Goal: Transaction & Acquisition: Purchase product/service

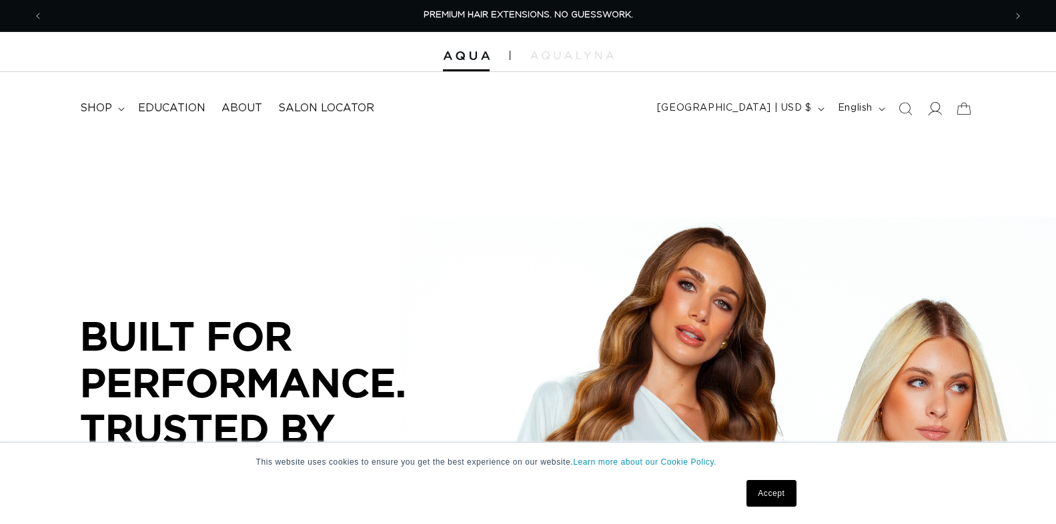
click at [937, 110] on icon at bounding box center [934, 108] width 14 height 14
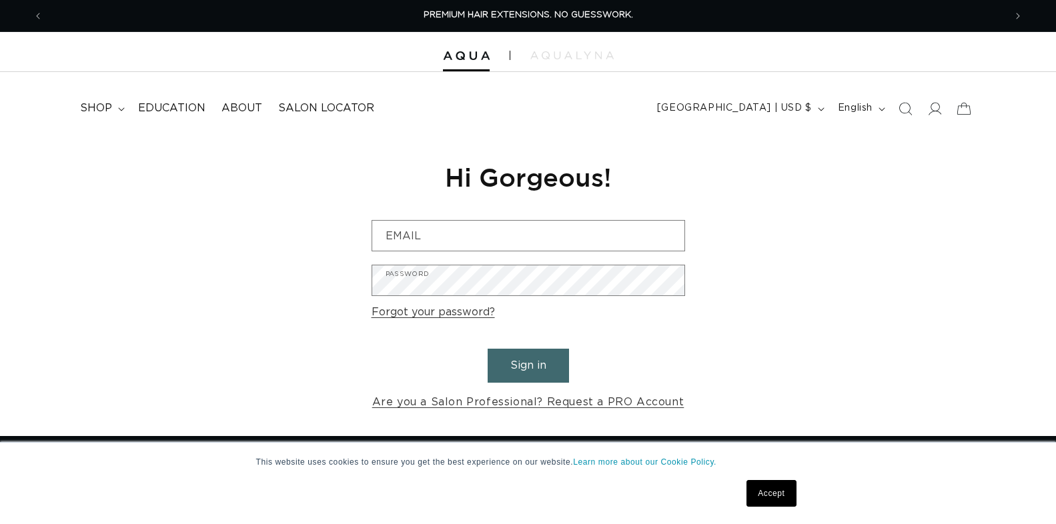
type input "[PERSON_NAME][EMAIL_ADDRESS][DOMAIN_NAME]"
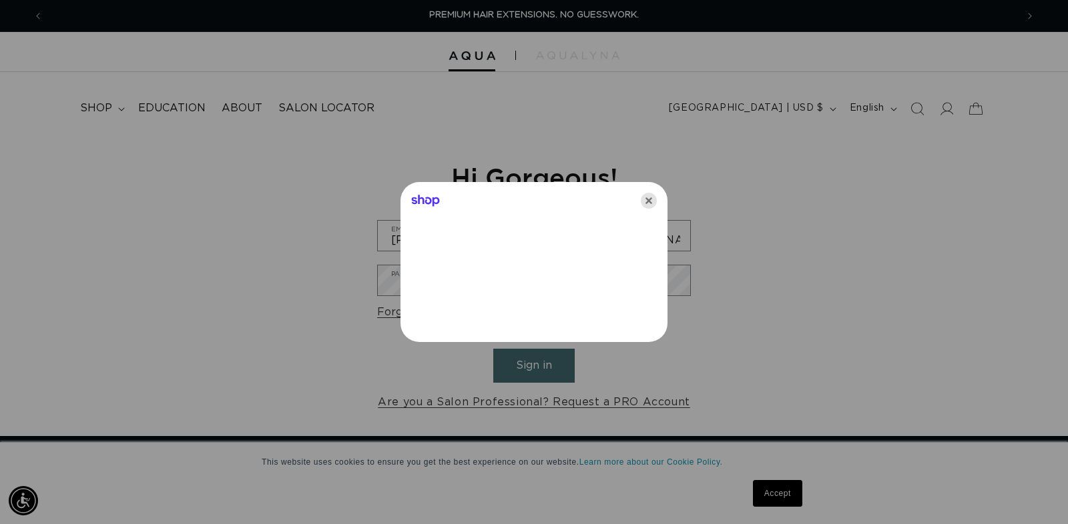
click at [651, 201] on icon "Close" at bounding box center [649, 201] width 16 height 16
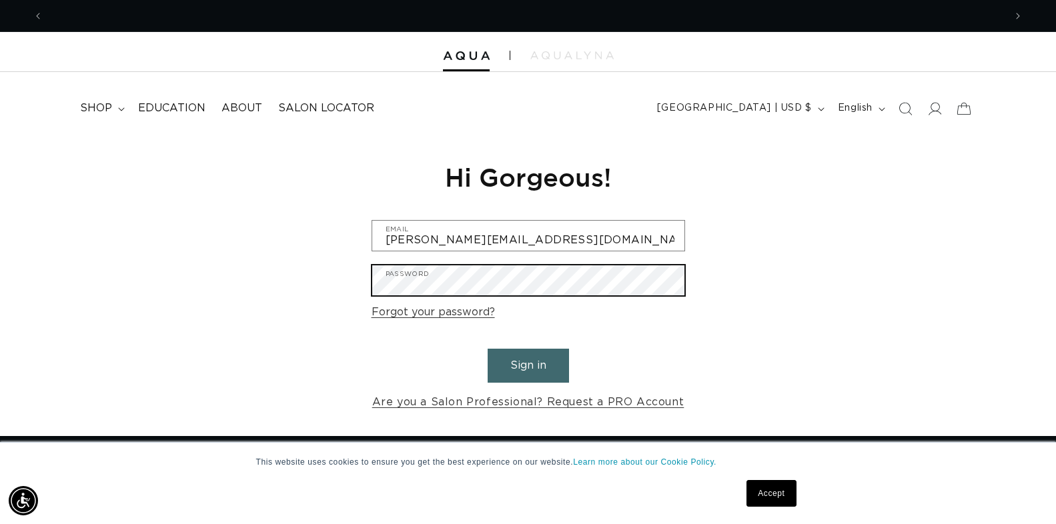
scroll to position [0, 961]
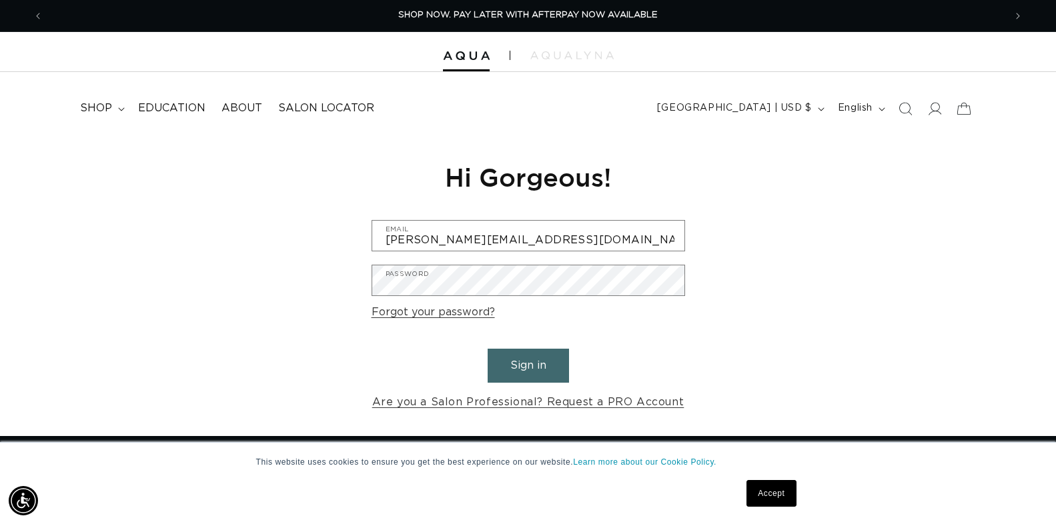
click at [496, 380] on button "Sign in" at bounding box center [528, 366] width 81 height 34
click at [510, 364] on button "Sign in" at bounding box center [528, 366] width 81 height 34
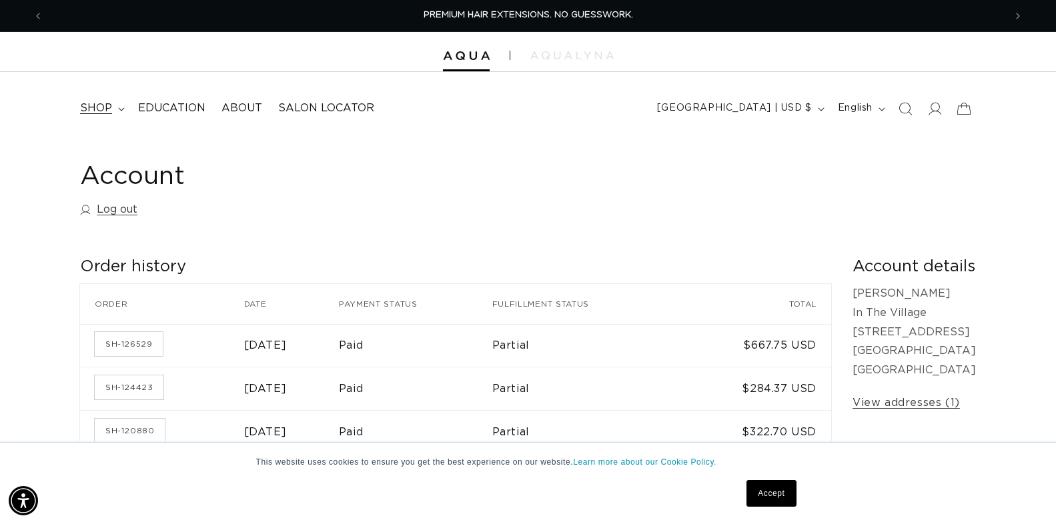
click at [92, 110] on span "shop" at bounding box center [96, 108] width 32 height 14
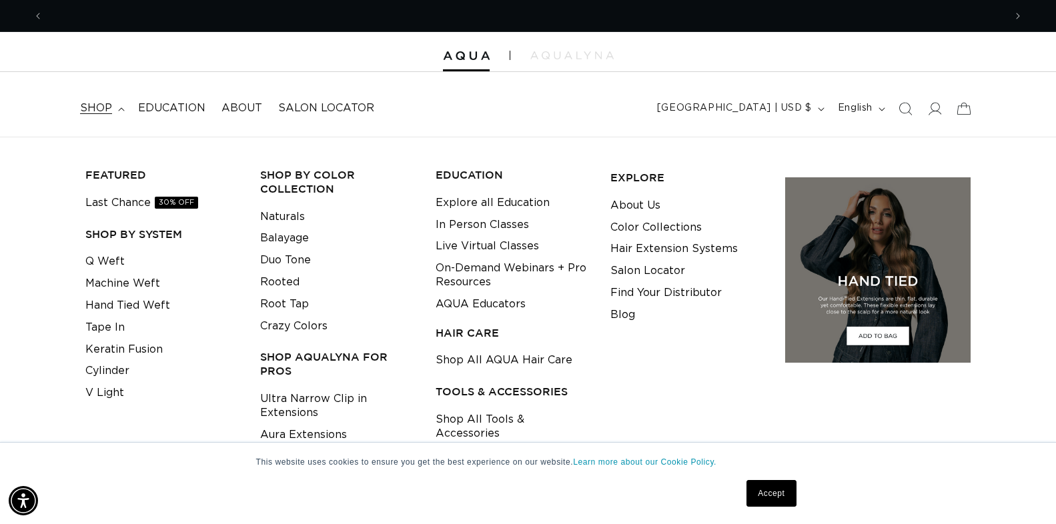
scroll to position [0, 961]
click at [106, 330] on link "Tape In" at bounding box center [104, 328] width 39 height 22
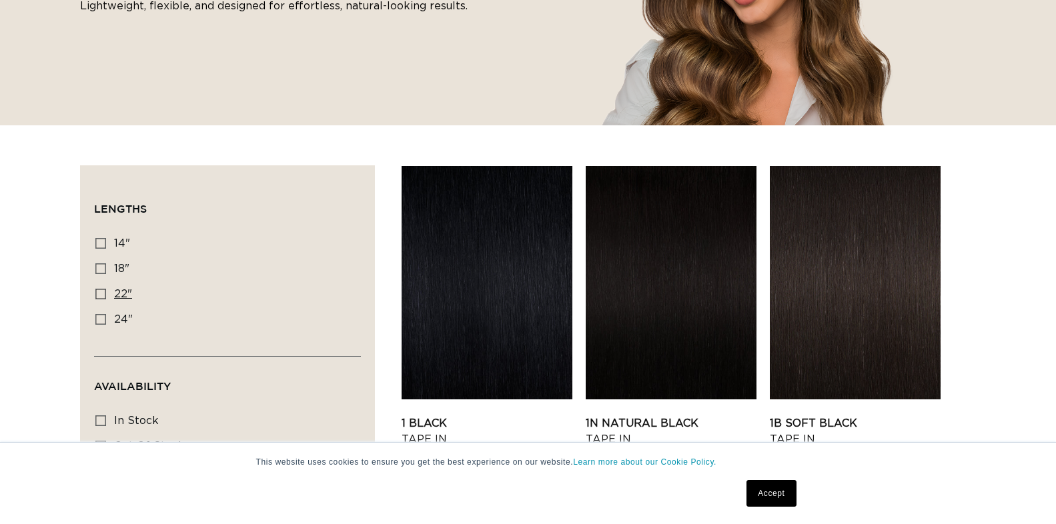
click at [97, 294] on icon at bounding box center [100, 294] width 11 height 11
click at [97, 294] on input "22" 22" (37 products)" at bounding box center [100, 294] width 11 height 11
checkbox input "true"
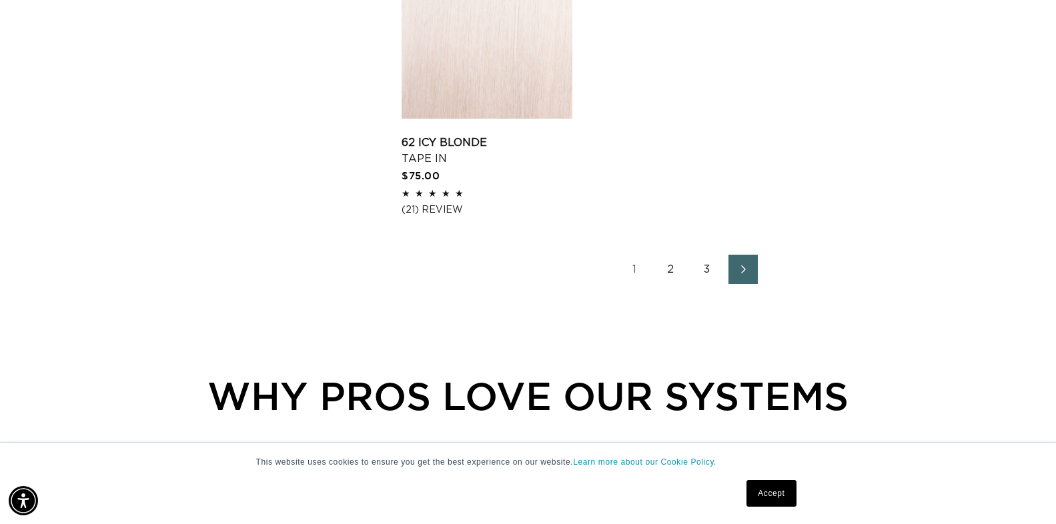
click at [667, 255] on link "2" at bounding box center [671, 269] width 29 height 29
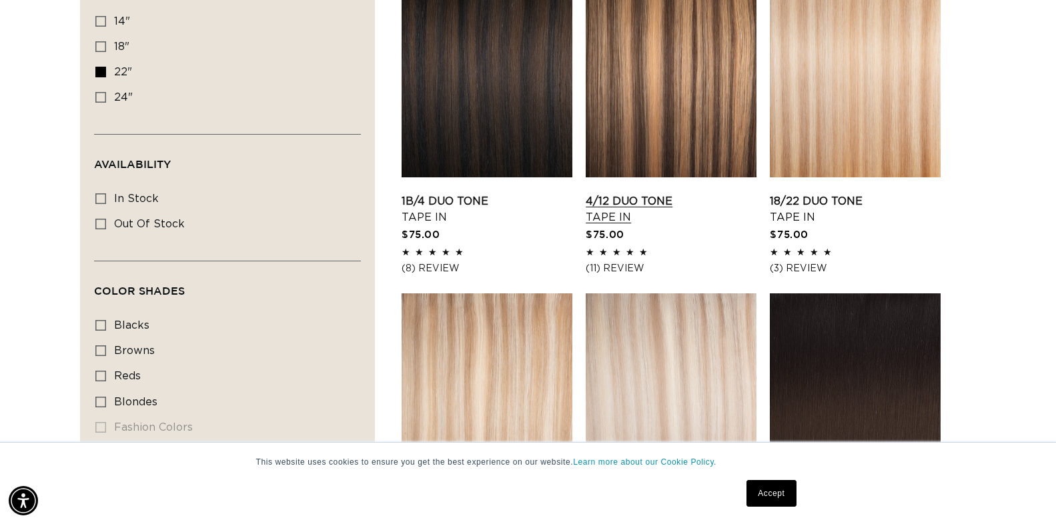
scroll to position [0, 961]
click at [661, 193] on link "4/12 Duo Tone Tape In" at bounding box center [671, 209] width 171 height 32
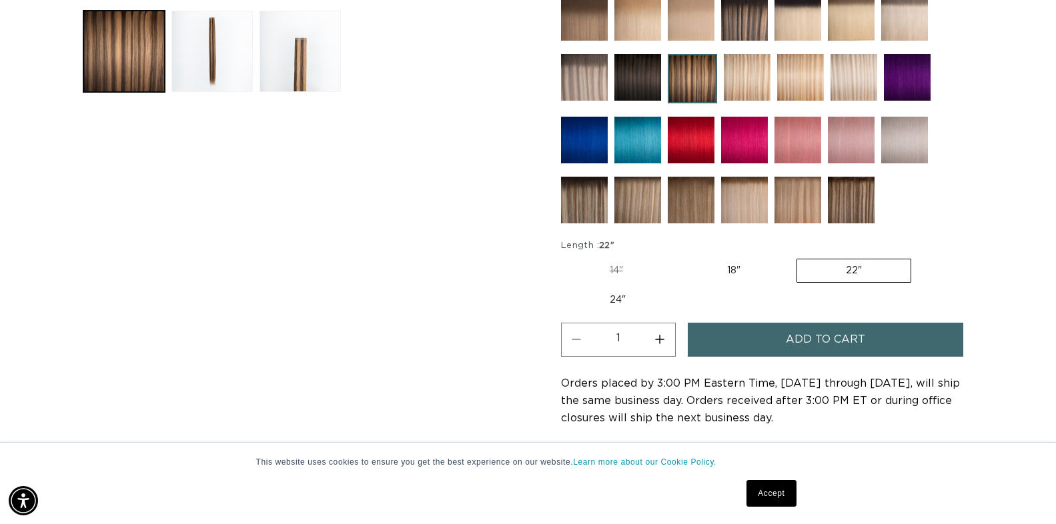
scroll to position [623, 0]
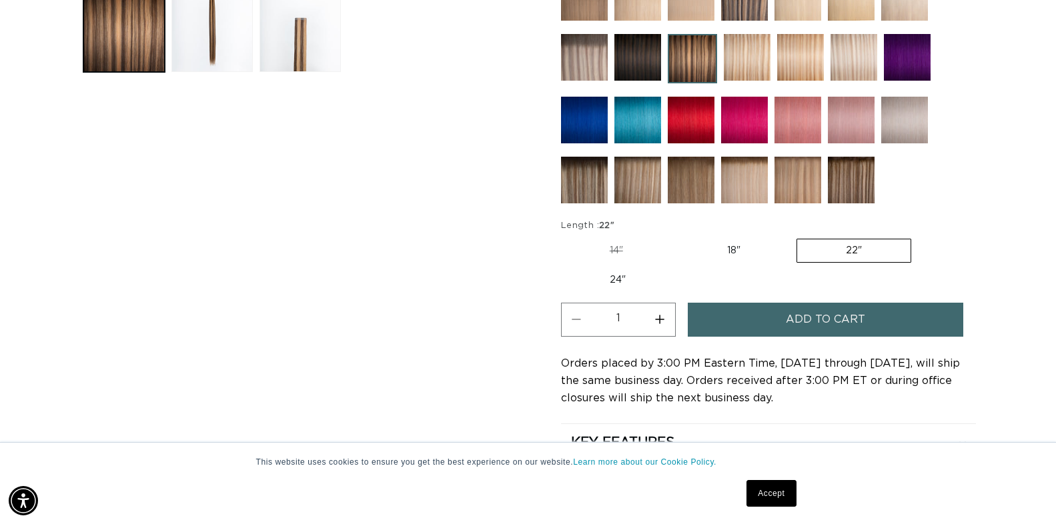
click at [658, 315] on button "Increase quantity for 4/12 Duo Tone - Tape In" at bounding box center [660, 320] width 30 height 34
type input "3"
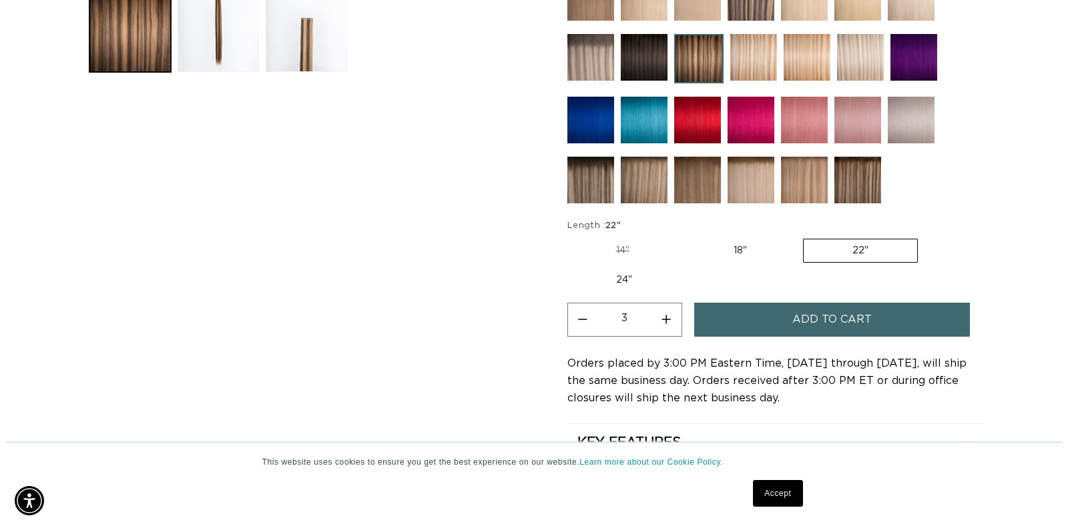
scroll to position [0, 0]
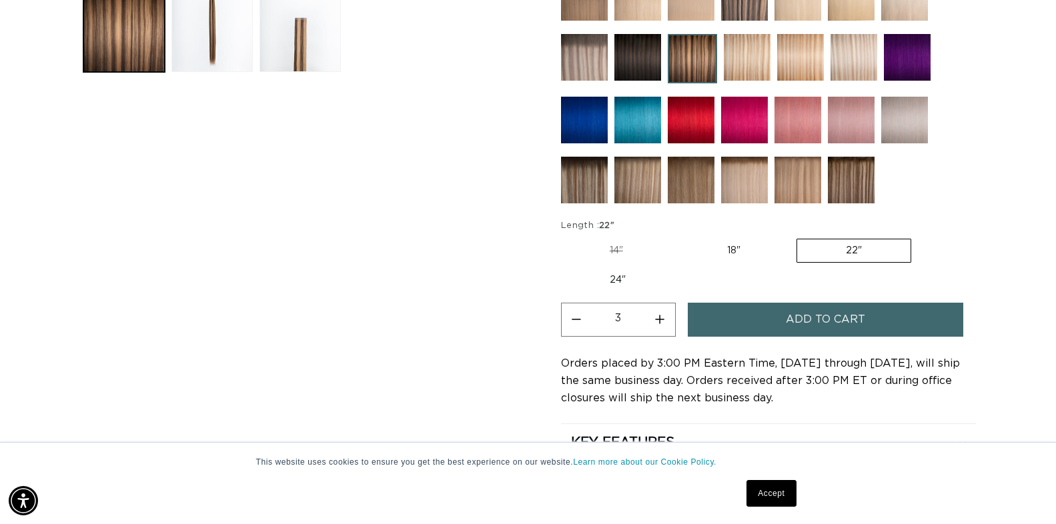
click at [816, 314] on span "Add to cart" at bounding box center [825, 320] width 79 height 34
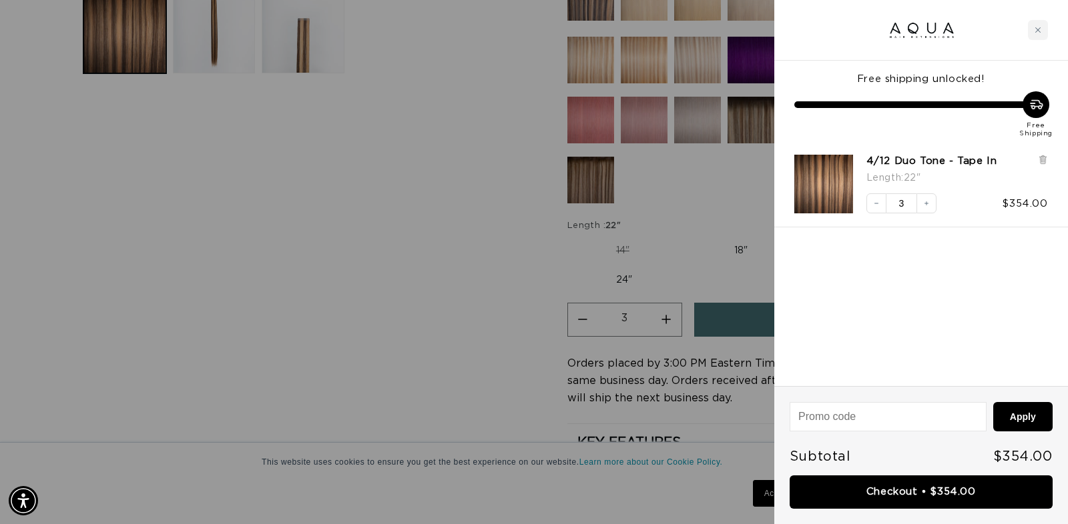
click at [351, 256] on div at bounding box center [534, 262] width 1068 height 524
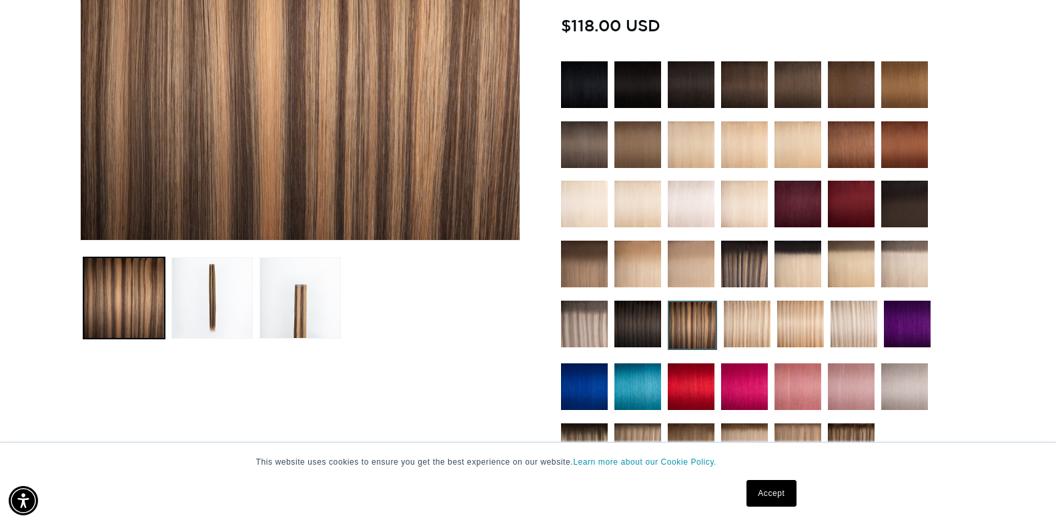
scroll to position [0, 961]
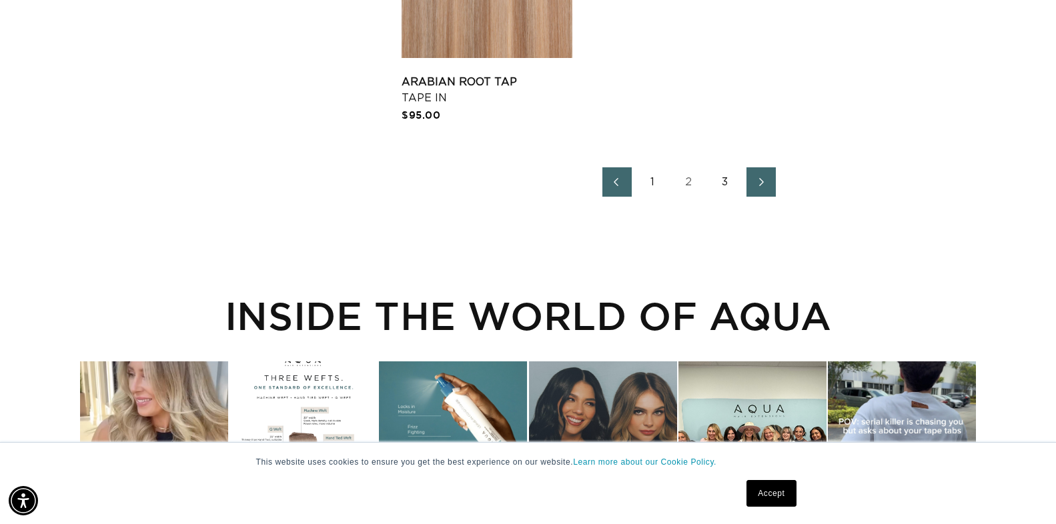
scroll to position [0, 1923]
click at [765, 181] on icon "Next page" at bounding box center [761, 181] width 17 height 9
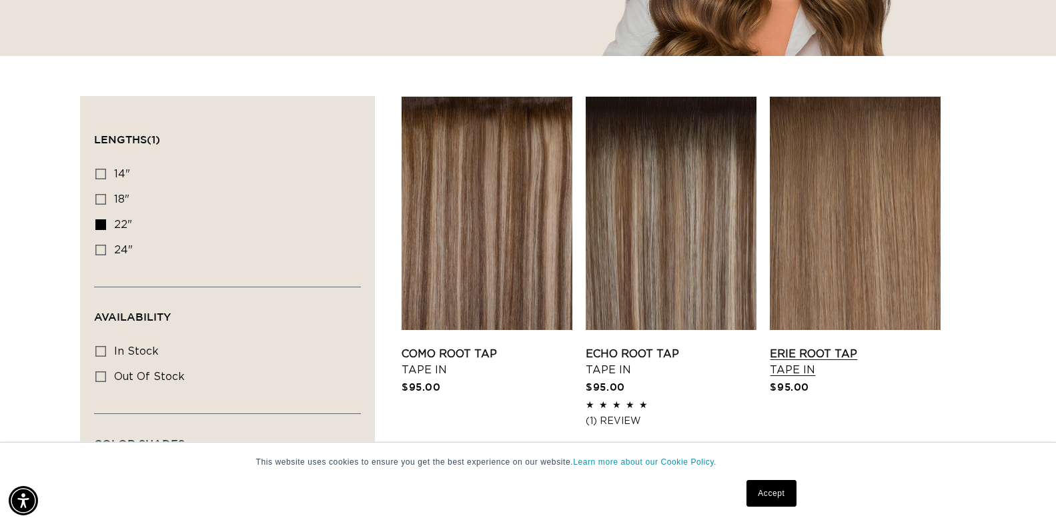
scroll to position [356, 0]
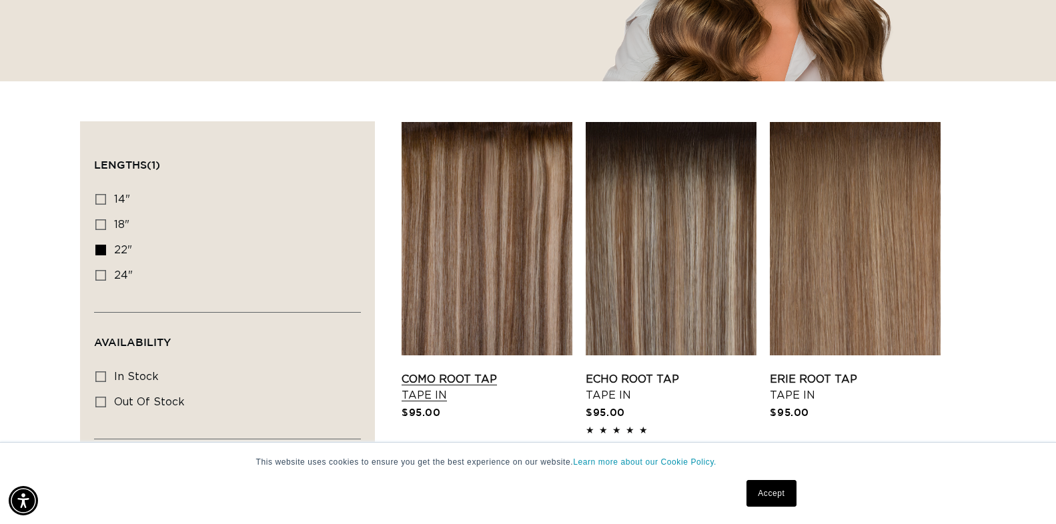
click at [509, 372] on link "Como Root Tap Tape In" at bounding box center [487, 388] width 171 height 32
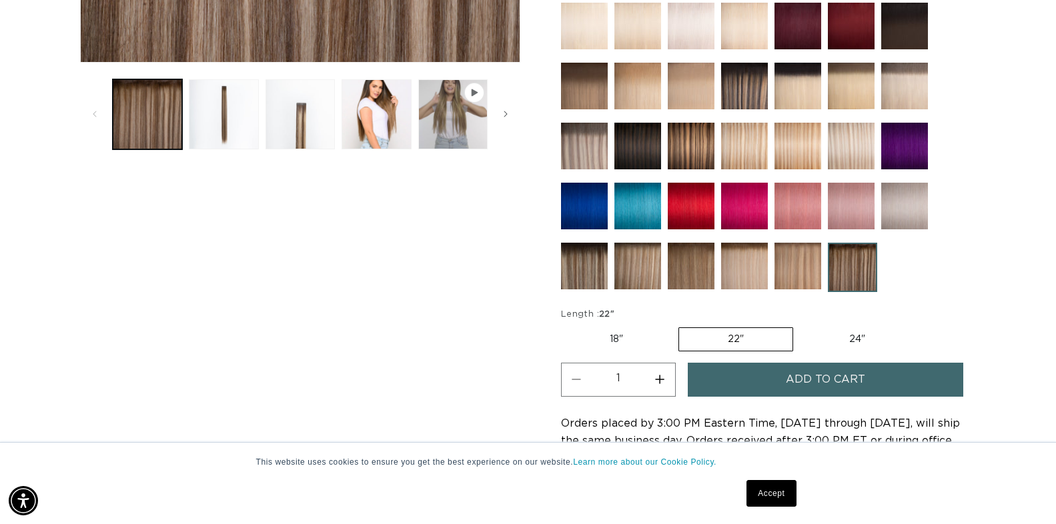
click at [657, 386] on button "Increase quantity for Como Root Tap - Tape In" at bounding box center [660, 380] width 30 height 34
click at [657, 384] on button "Increase quantity for Como Root Tap - Tape In" at bounding box center [660, 380] width 30 height 34
type input "3"
click at [773, 377] on button "Add to cart" at bounding box center [826, 380] width 276 height 34
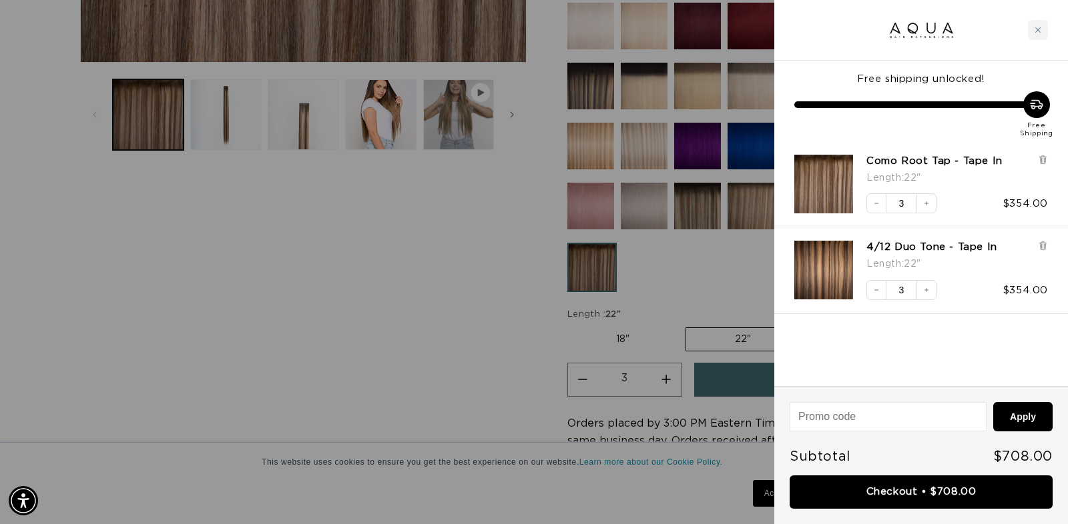
click at [355, 346] on div at bounding box center [534, 262] width 1068 height 524
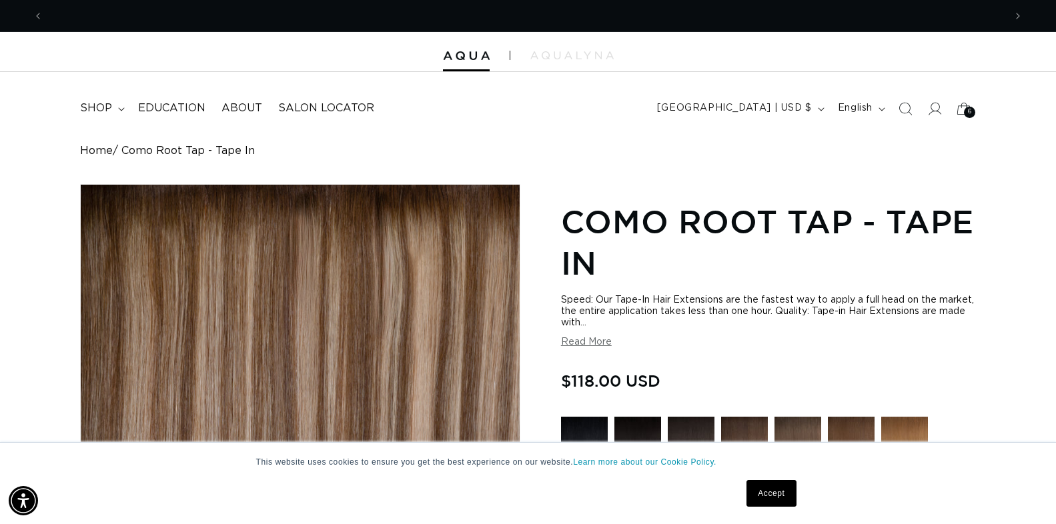
scroll to position [0, 961]
click at [99, 104] on span "shop" at bounding box center [96, 108] width 32 height 14
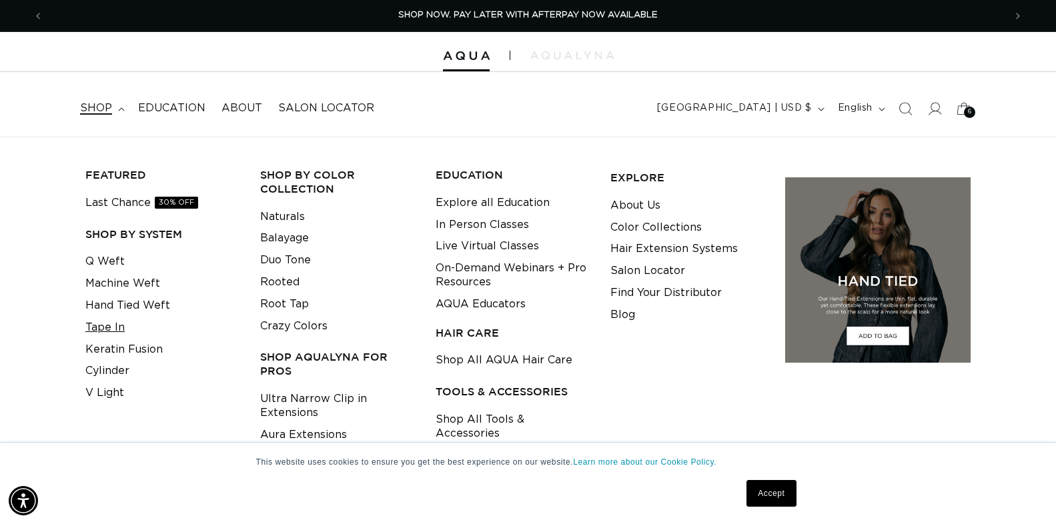
click at [101, 332] on link "Tape In" at bounding box center [104, 328] width 39 height 22
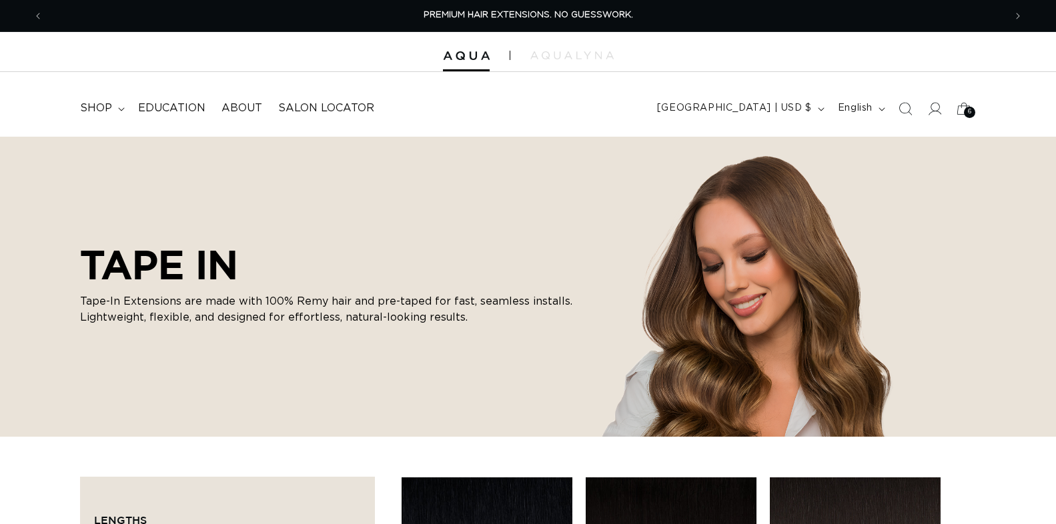
checkbox input "true"
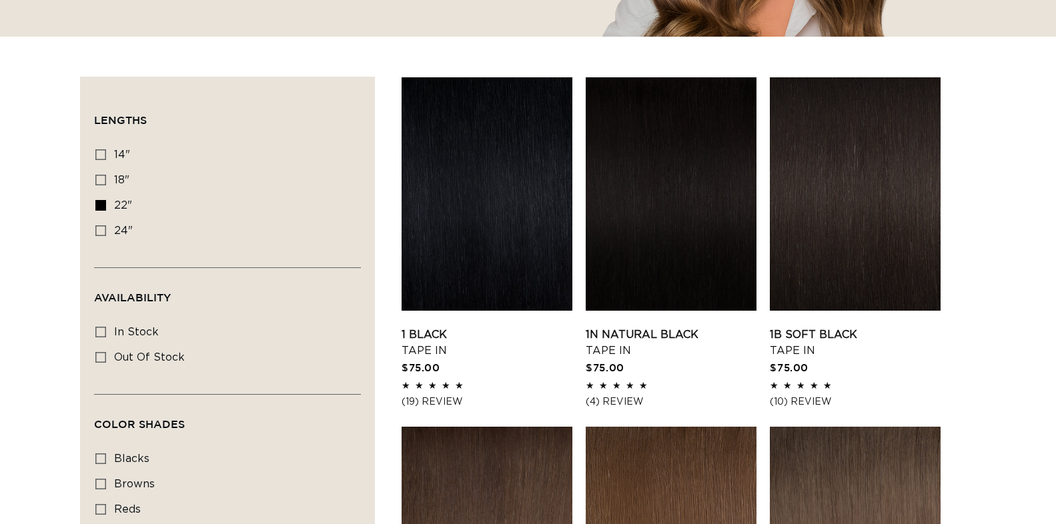
scroll to position [400, 0]
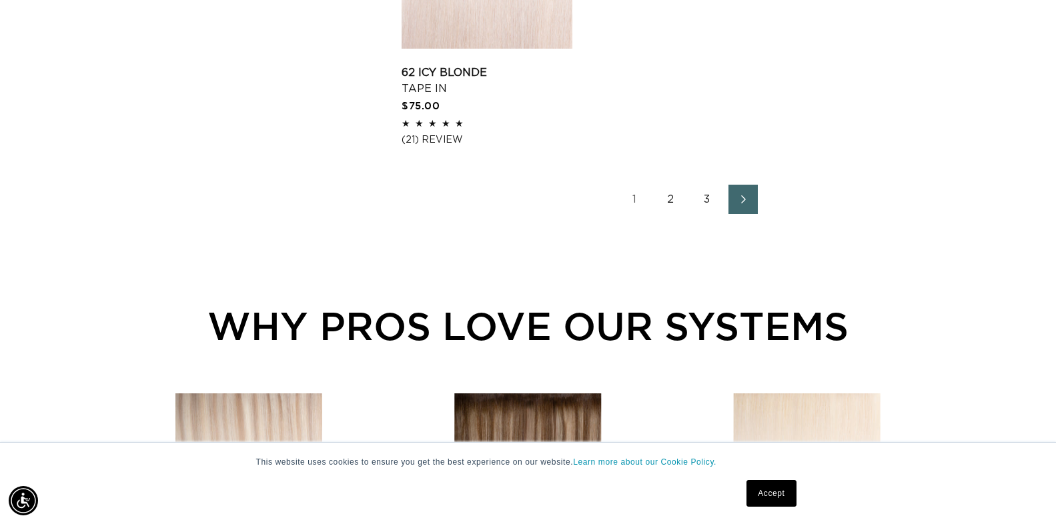
scroll to position [2431, 0]
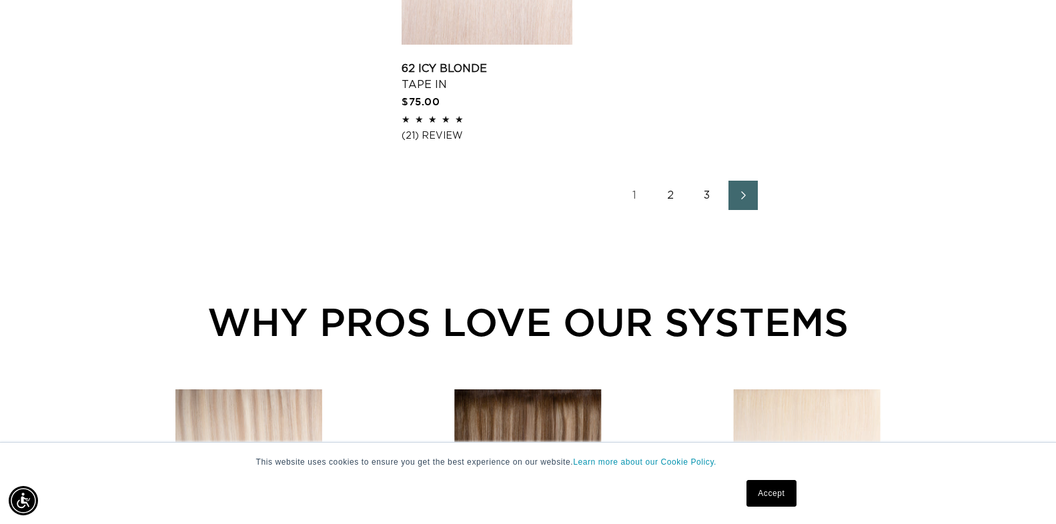
click at [667, 181] on link "2" at bounding box center [671, 195] width 29 height 29
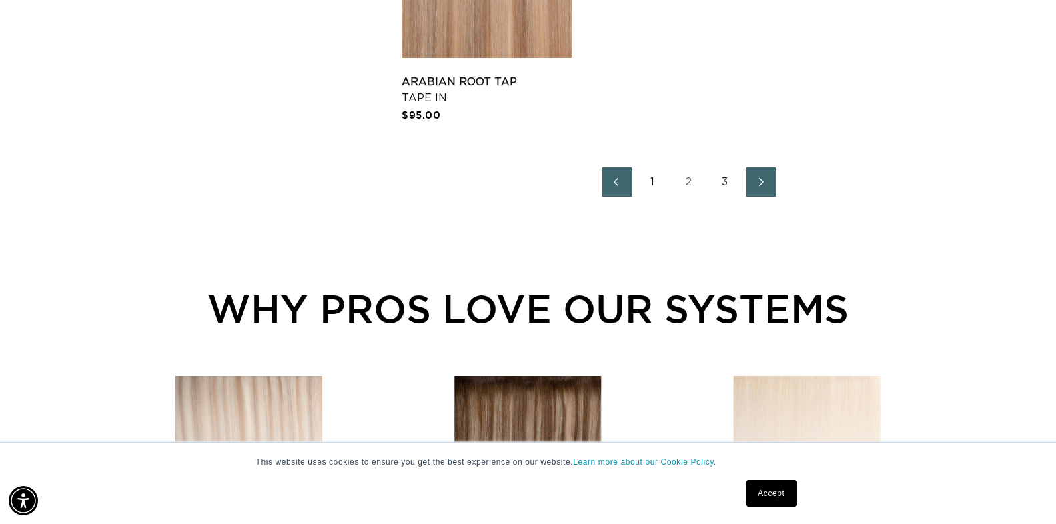
click at [757, 185] on icon "Next page" at bounding box center [761, 181] width 17 height 9
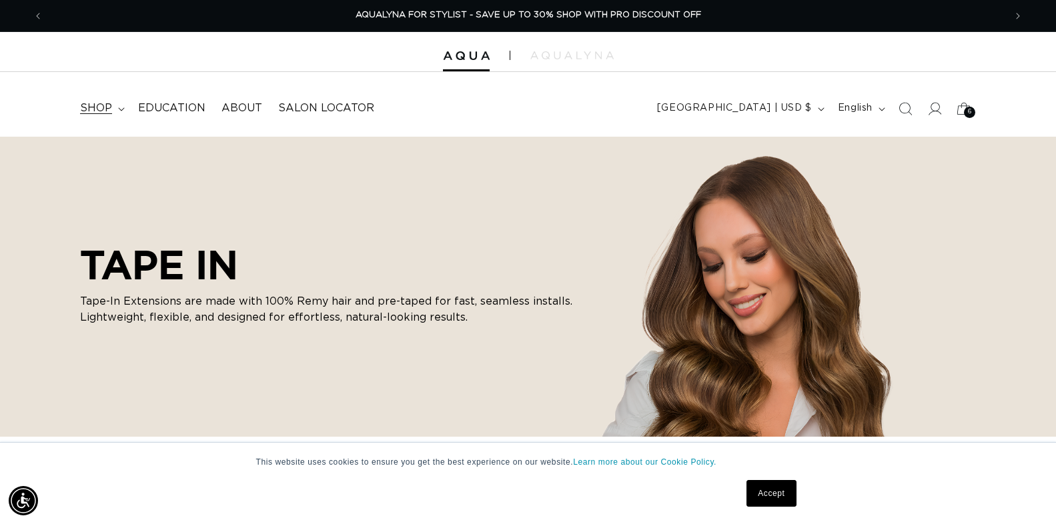
click at [106, 107] on span "shop" at bounding box center [96, 108] width 32 height 14
click at [99, 113] on span "shop" at bounding box center [96, 108] width 32 height 14
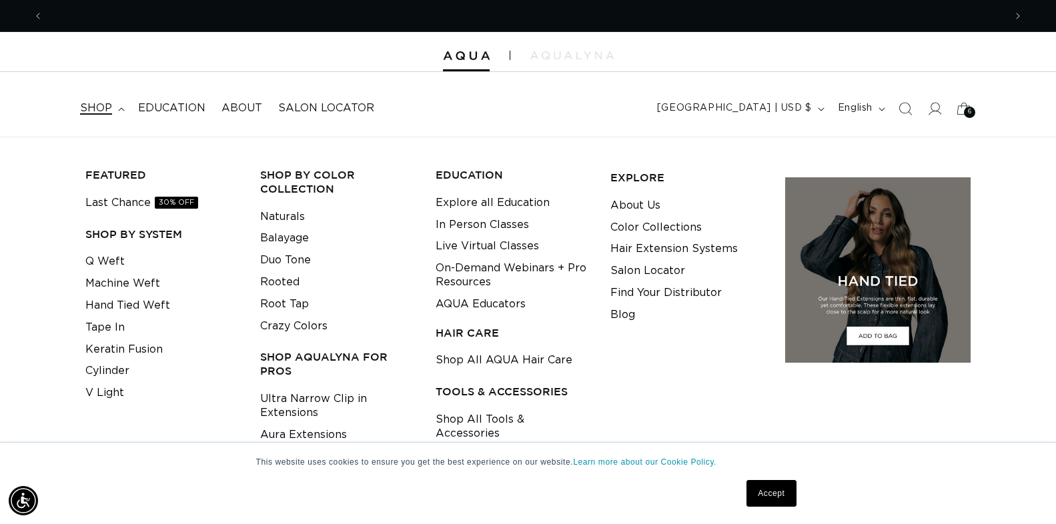
scroll to position [0, 1923]
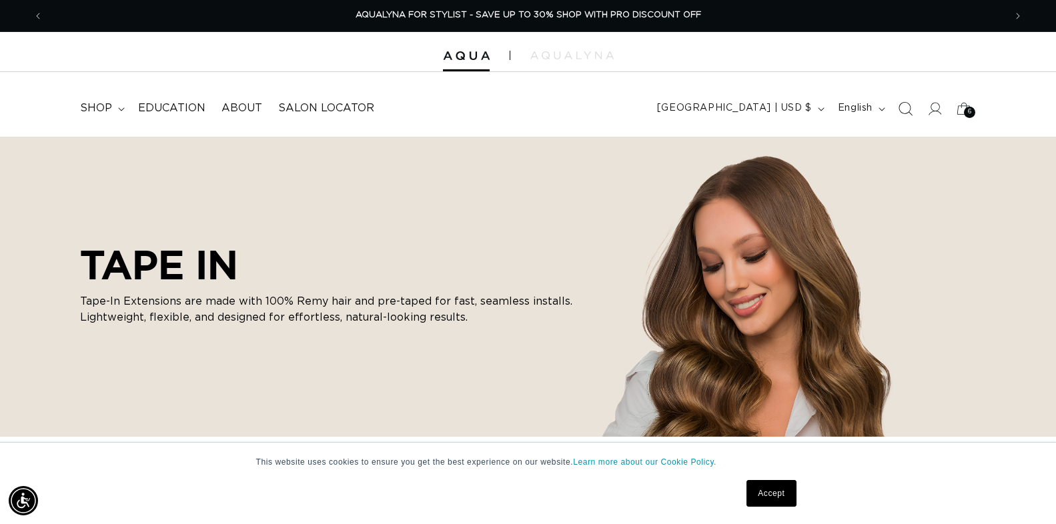
click at [900, 109] on icon "Search" at bounding box center [905, 108] width 14 height 14
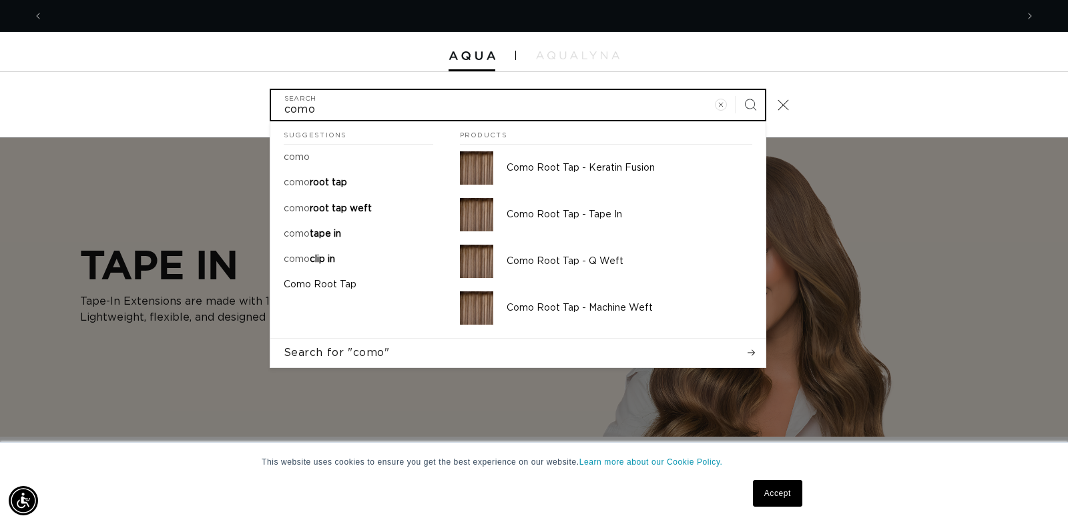
scroll to position [0, 0]
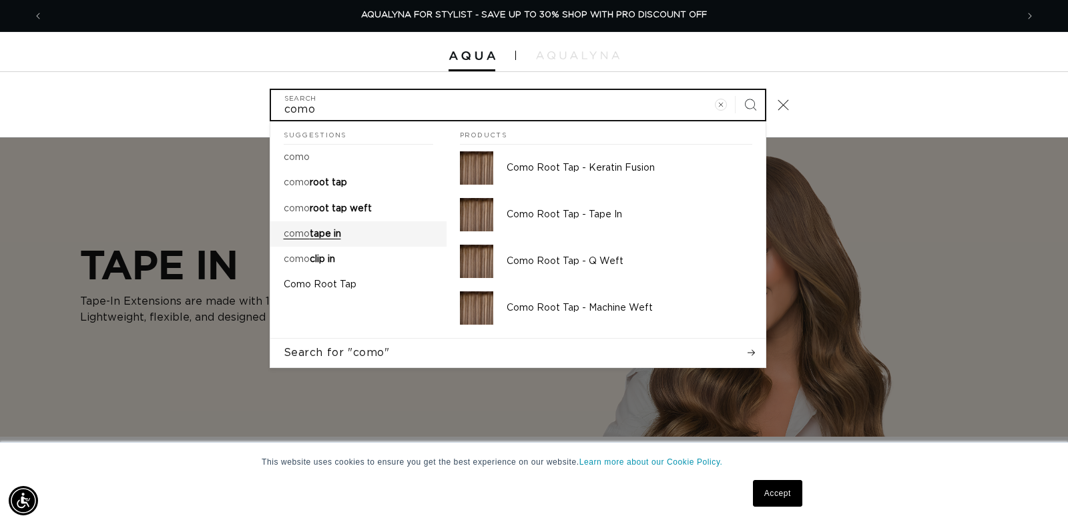
type input "como"
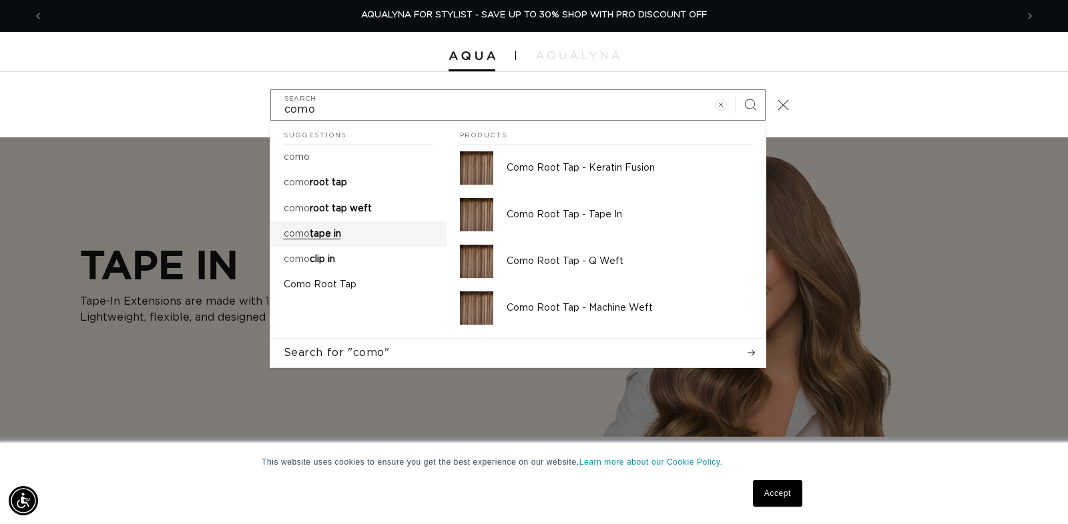
click at [324, 236] on span "tape in" at bounding box center [325, 234] width 31 height 9
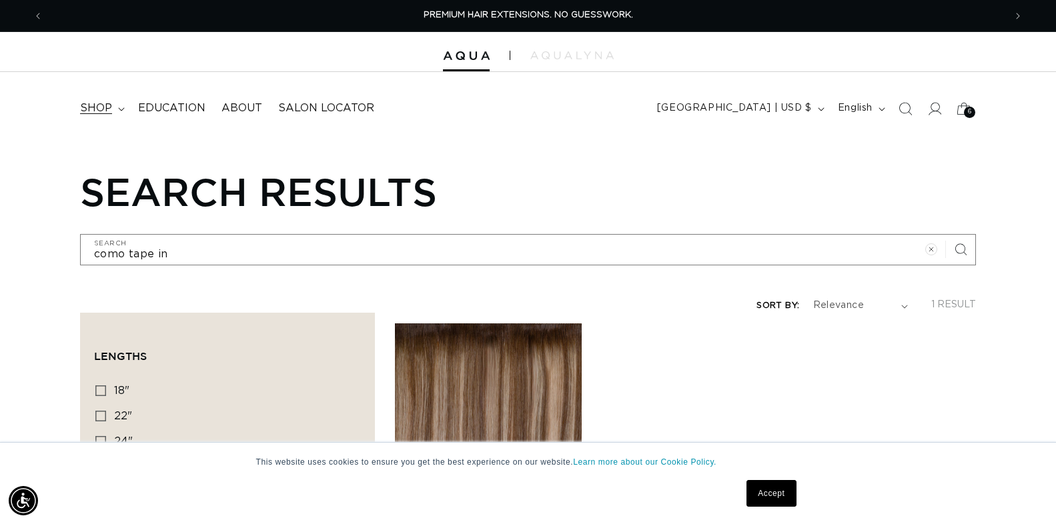
click at [102, 108] on span "shop" at bounding box center [96, 108] width 32 height 14
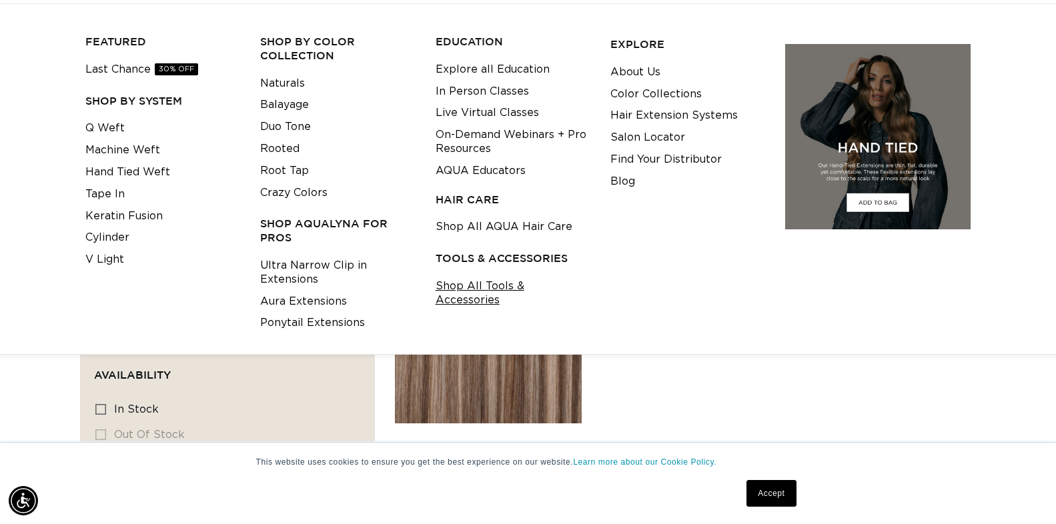
click at [476, 284] on link "Shop All Tools & Accessories" at bounding box center [513, 294] width 154 height 36
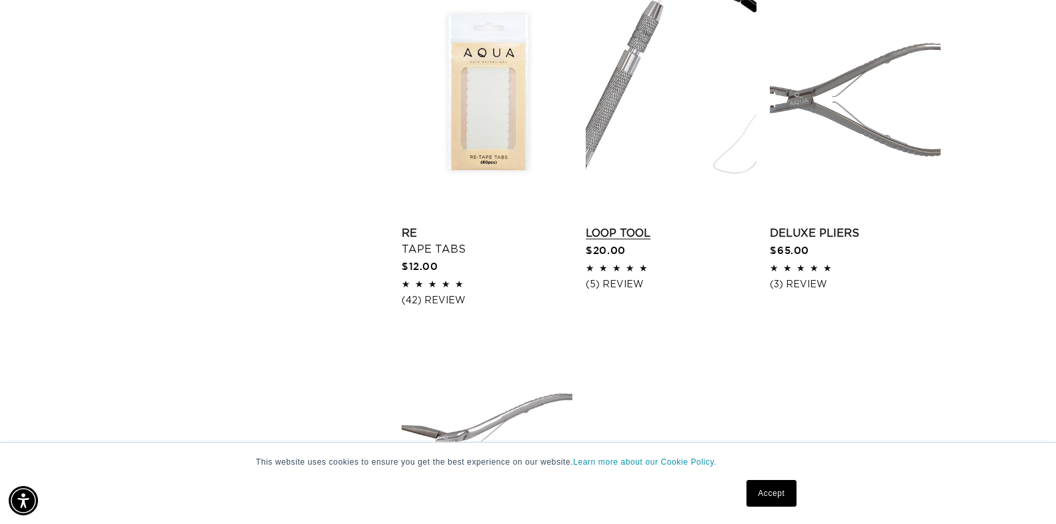
scroll to position [1913, 0]
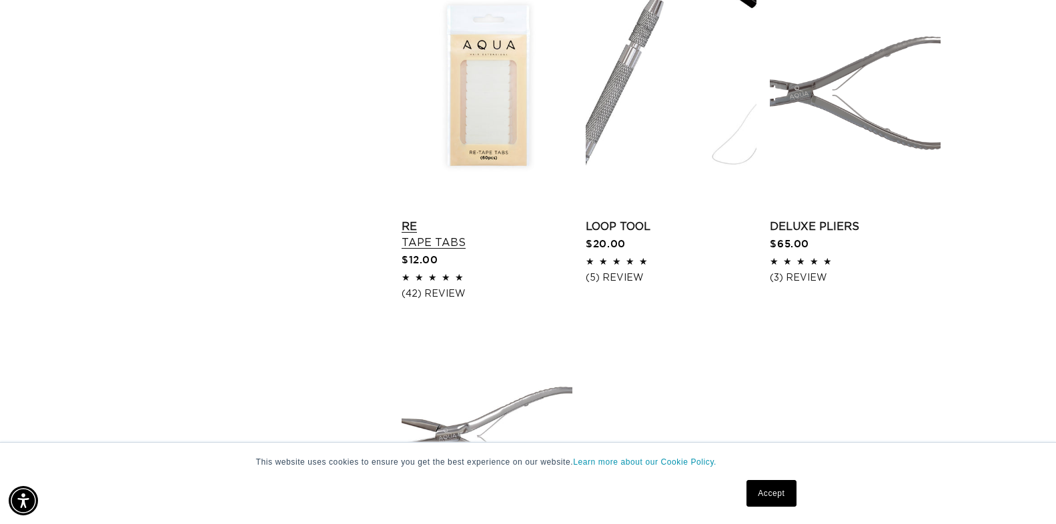
click at [504, 219] on link "Re Tape Tabs" at bounding box center [487, 235] width 171 height 32
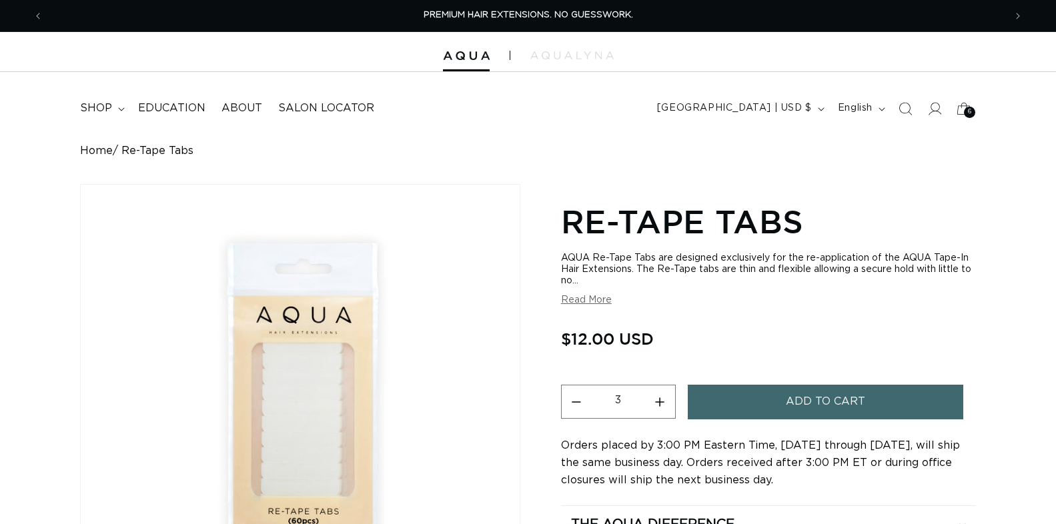
click at [663, 400] on button "Increase quantity for Re-Tape Tabs" at bounding box center [660, 402] width 30 height 34
type input "4"
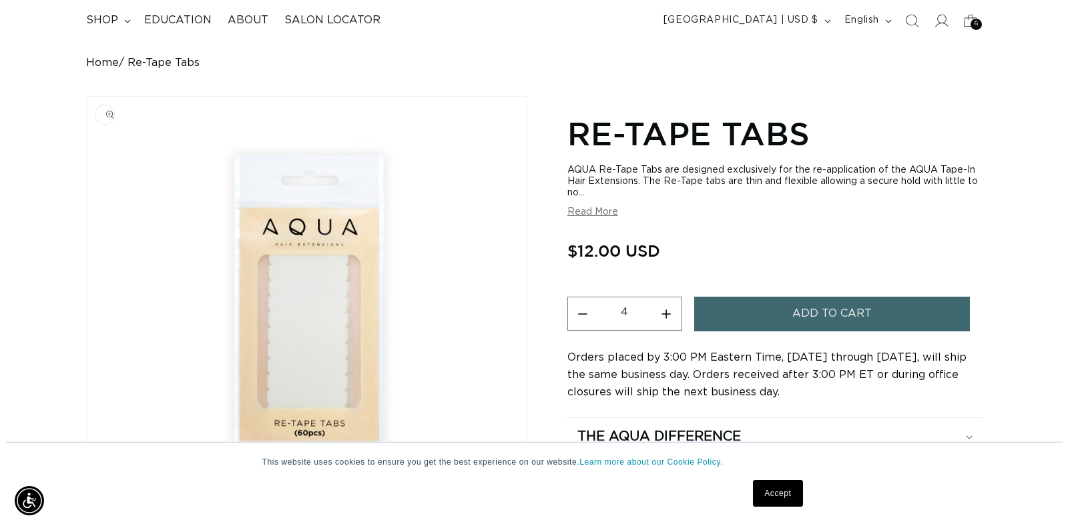
scroll to position [89, 0]
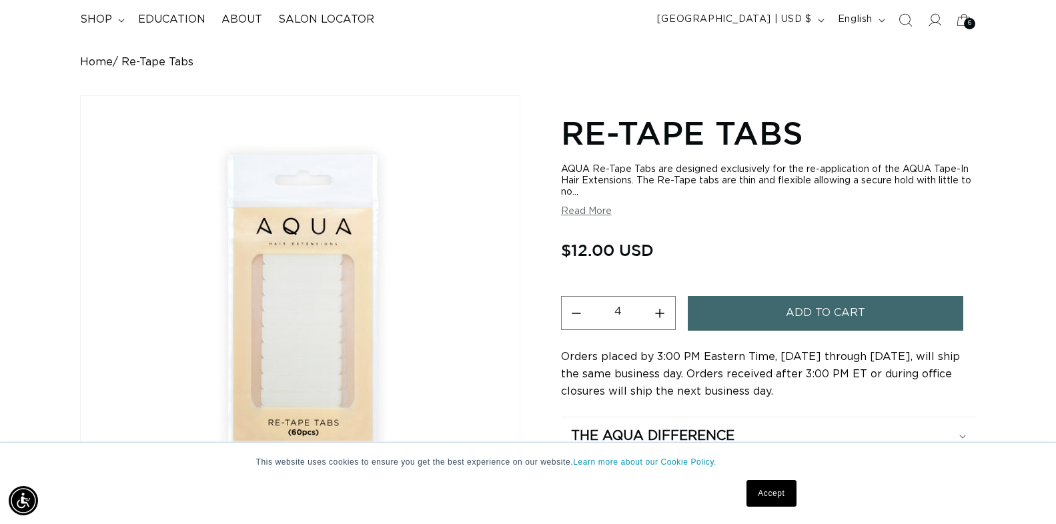
click at [821, 308] on span "Add to cart" at bounding box center [825, 313] width 79 height 34
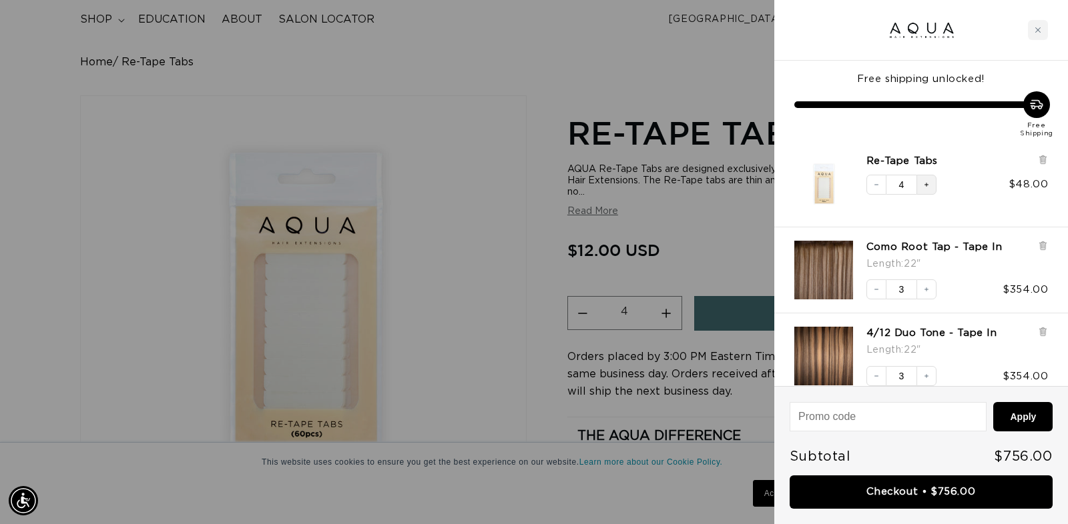
scroll to position [0, 1946]
click at [924, 185] on icon "Increase quantity" at bounding box center [926, 185] width 8 height 8
click at [431, 161] on div at bounding box center [534, 262] width 1068 height 524
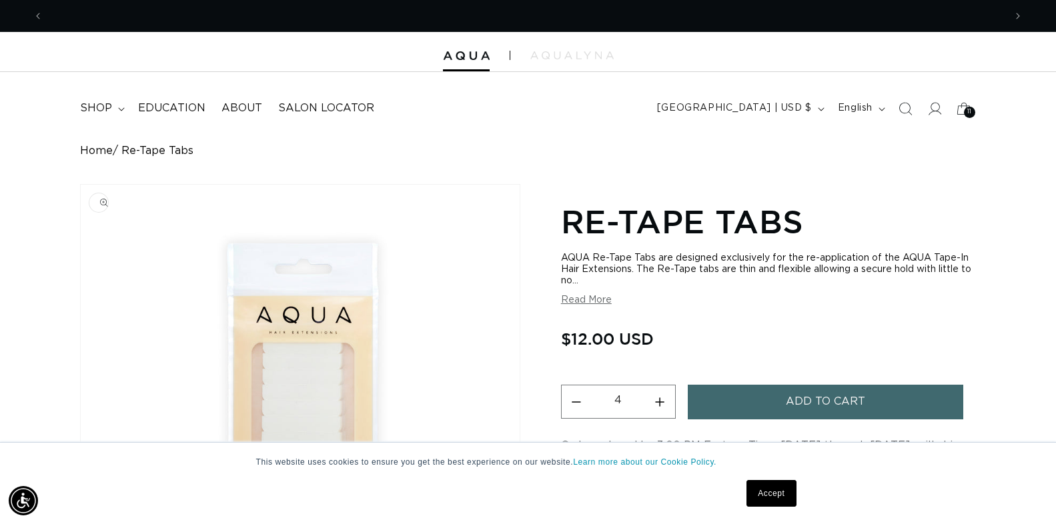
scroll to position [0, 1923]
